Goal: Communication & Community: Answer question/provide support

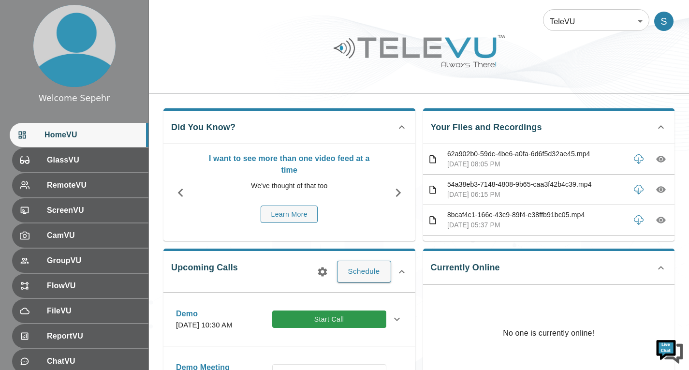
click at [591, 14] on body "Welcome Sepehr HomeVU GlassVU RemoteVU ScreenVU CamVU GroupVU FlowVU FileVU Rep…" at bounding box center [344, 314] width 689 height 628
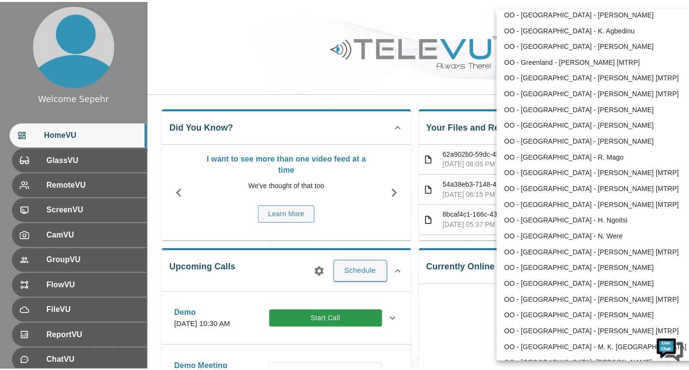
scroll to position [1264, 0]
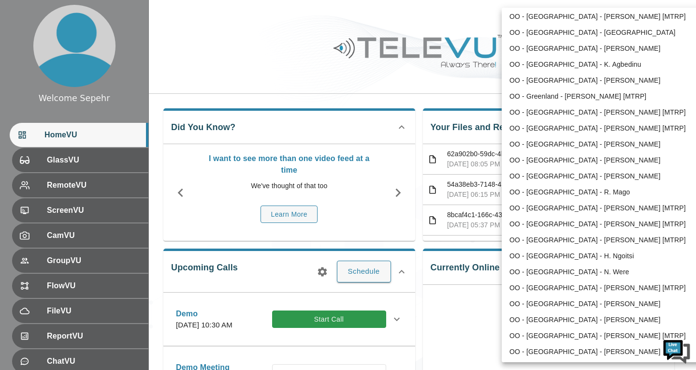
click at [542, 116] on li "OO - [GEOGRAPHIC_DATA] - [PERSON_NAME] [MTRP]" at bounding box center [602, 112] width 201 height 16
type input "206"
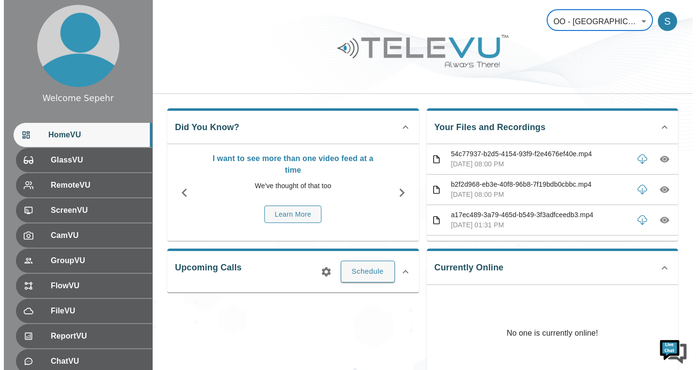
scroll to position [0, 0]
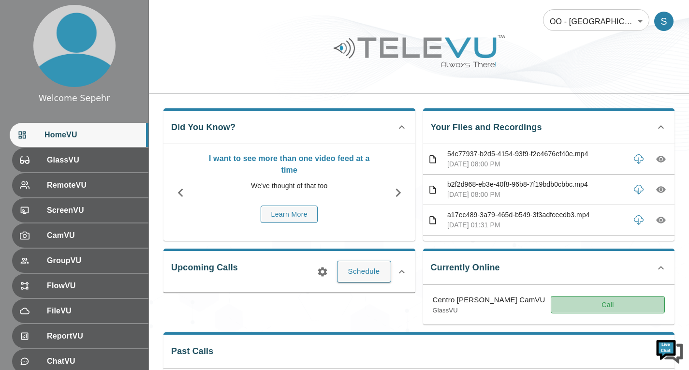
click at [581, 299] on button "Call" at bounding box center [608, 305] width 114 height 18
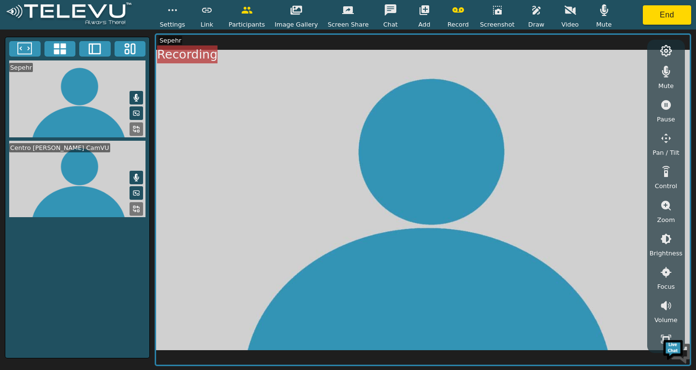
click at [598, 17] on button "button" at bounding box center [604, 9] width 24 height 19
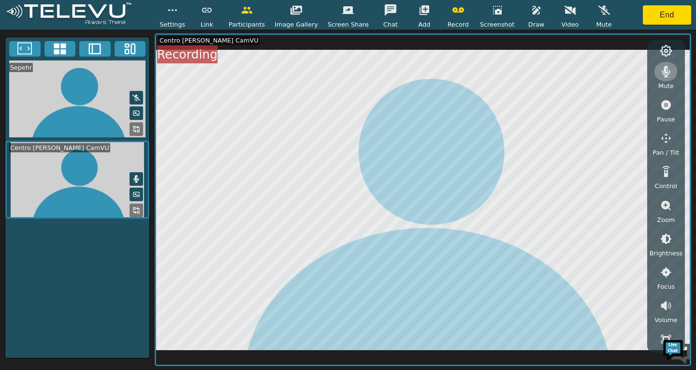
click at [663, 77] on icon "button" at bounding box center [667, 72] width 12 height 12
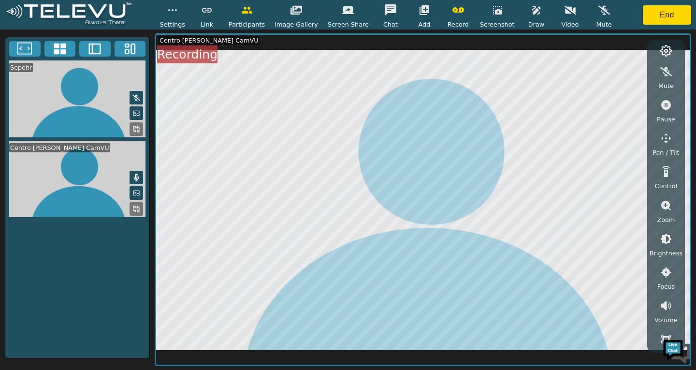
click at [455, 12] on icon "button" at bounding box center [459, 9] width 12 height 5
click at [657, 18] on button "End" at bounding box center [667, 14] width 48 height 19
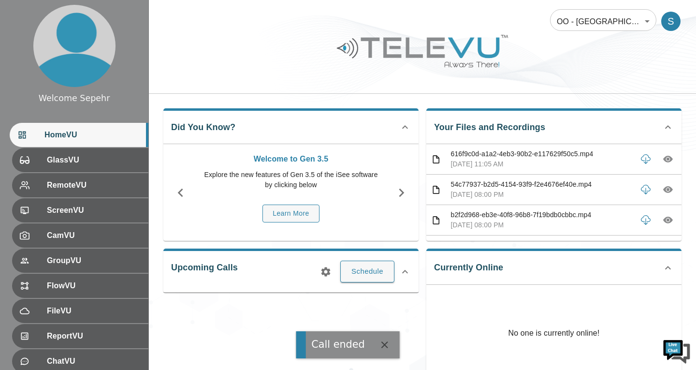
click at [578, 17] on body "Call ended Welcome Sepehr HomeVU GlassVU RemoteVU ScreenVU CamVU GroupVU FlowVU…" at bounding box center [348, 250] width 696 height 501
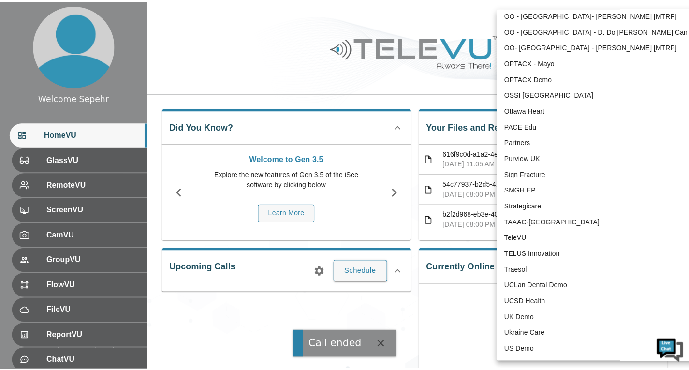
scroll to position [2013, 0]
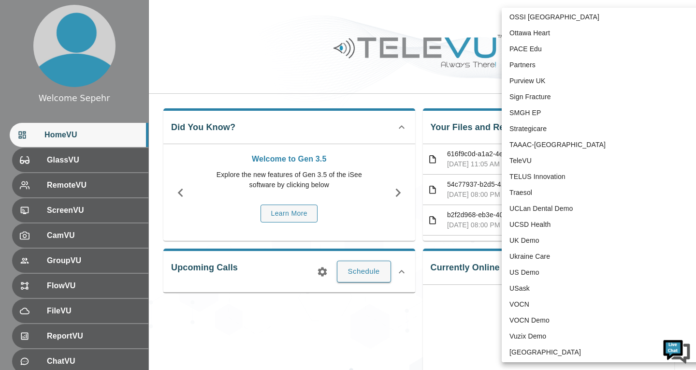
click at [541, 161] on li "TeleVU" at bounding box center [602, 161] width 201 height 16
type input "1"
